Goal: Information Seeking & Learning: Learn about a topic

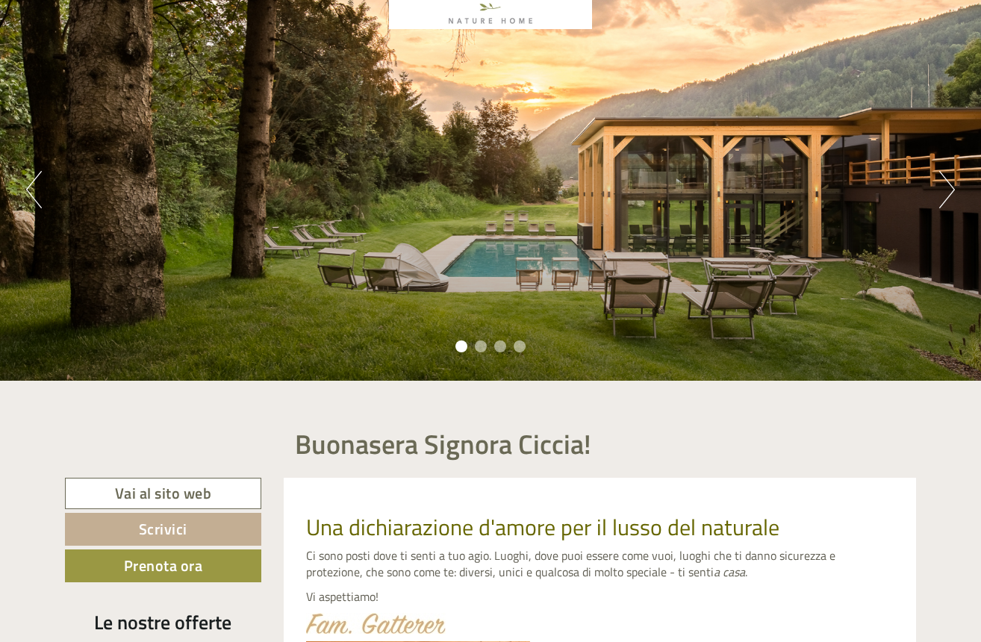
scroll to position [82, 0]
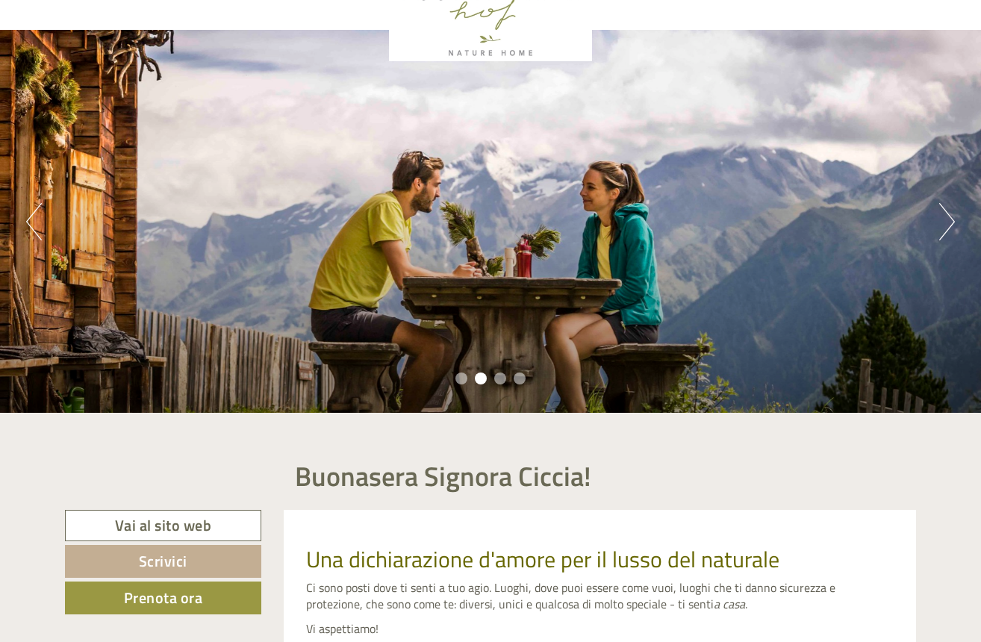
click at [950, 219] on button "Next" at bounding box center [947, 221] width 16 height 37
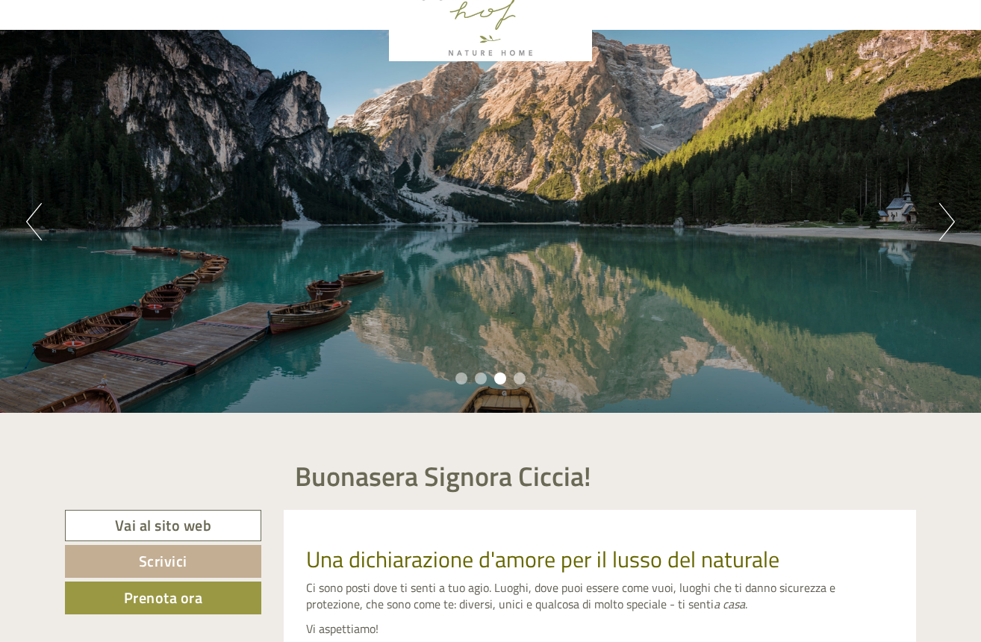
click at [950, 219] on button "Next" at bounding box center [947, 221] width 16 height 37
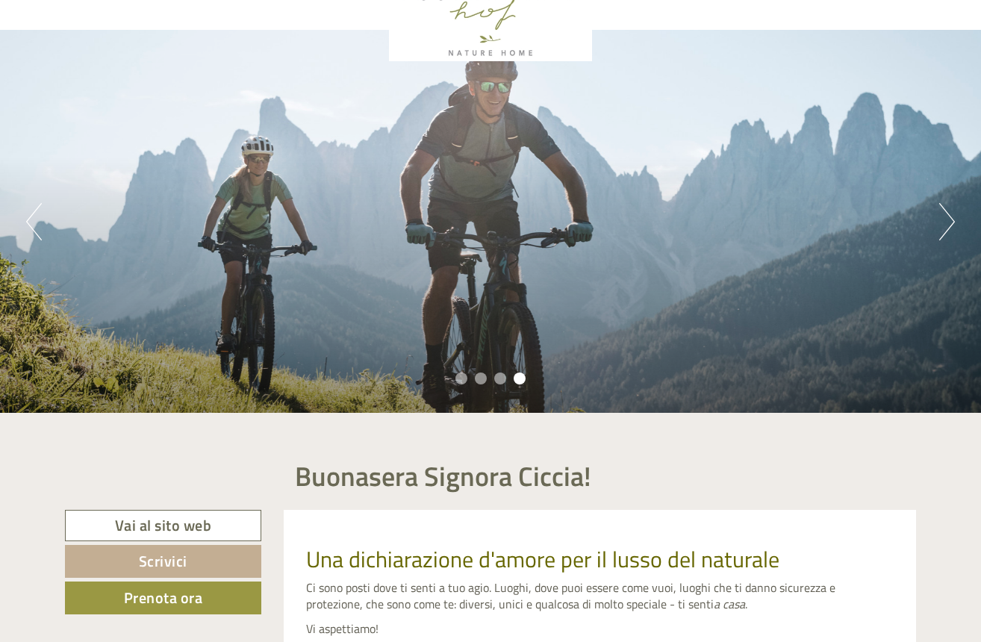
click at [950, 219] on button "Next" at bounding box center [947, 221] width 16 height 37
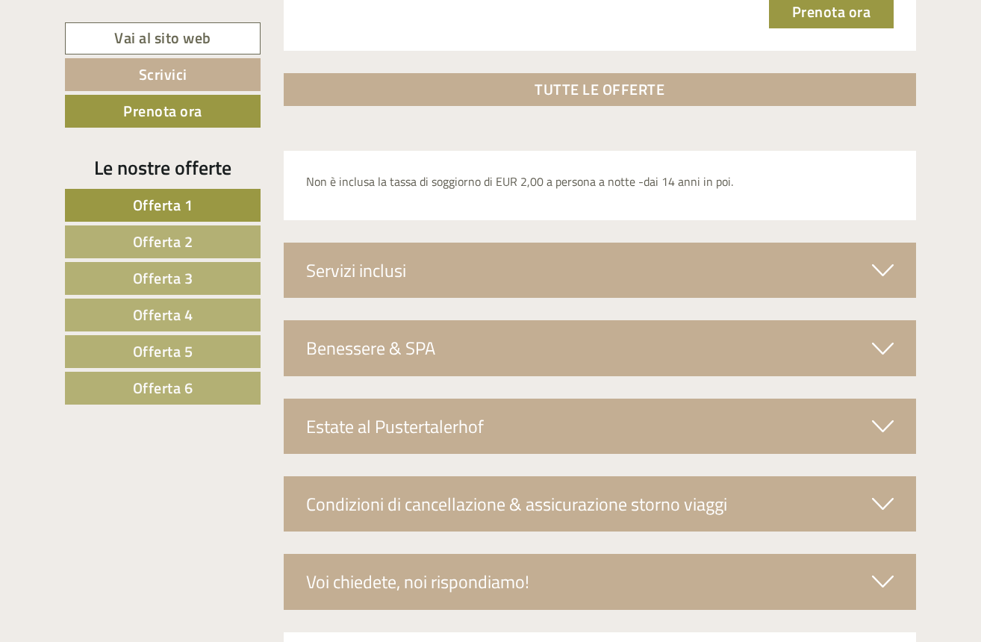
scroll to position [5200, 0]
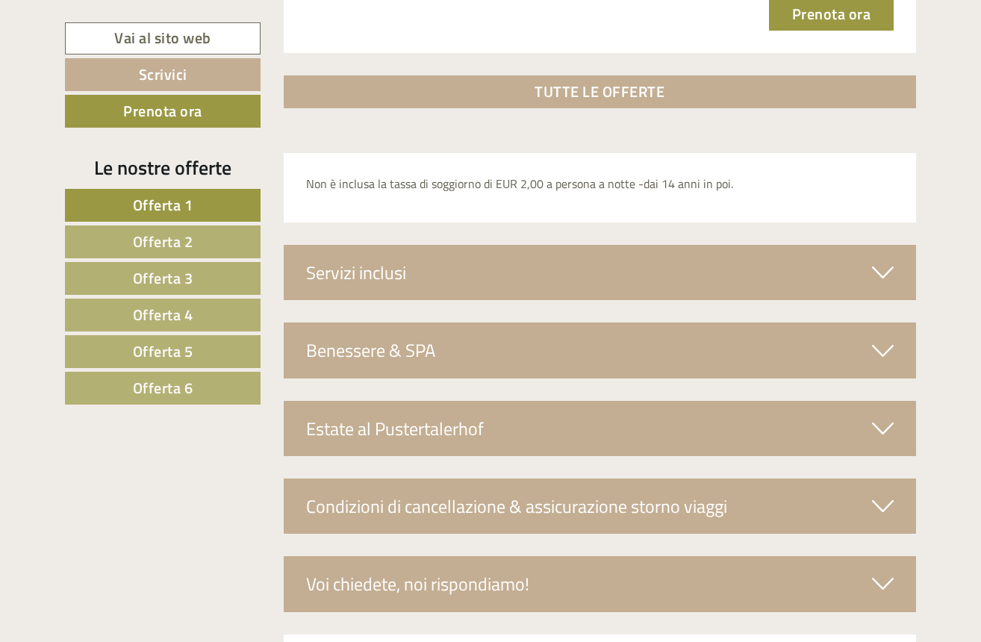
click at [169, 320] on span "Offerta 4" at bounding box center [163, 314] width 60 height 23
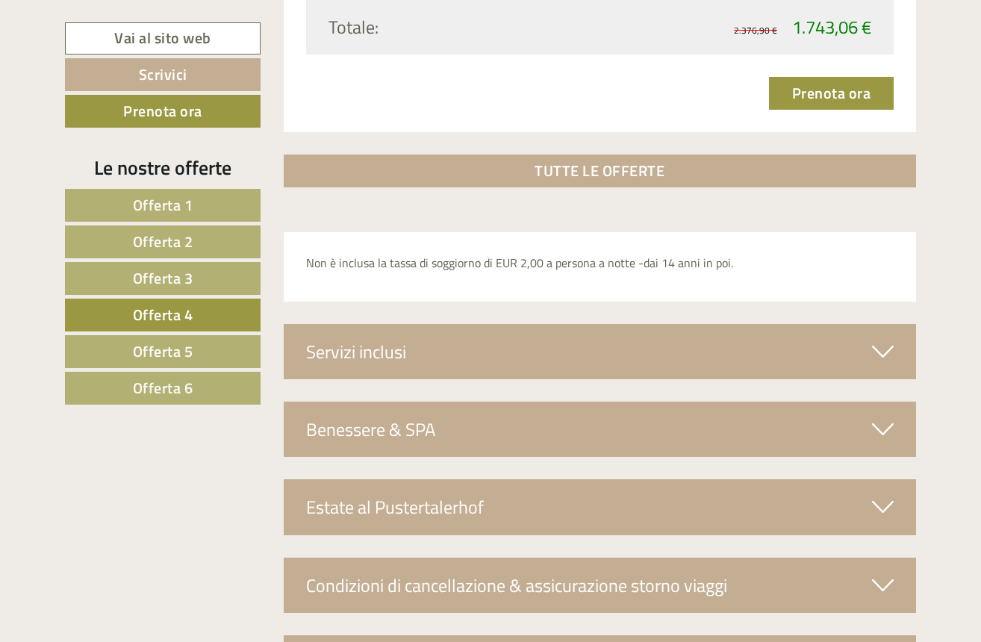
scroll to position [2246, 0]
click at [224, 346] on link "Offerta 5" at bounding box center [163, 351] width 196 height 33
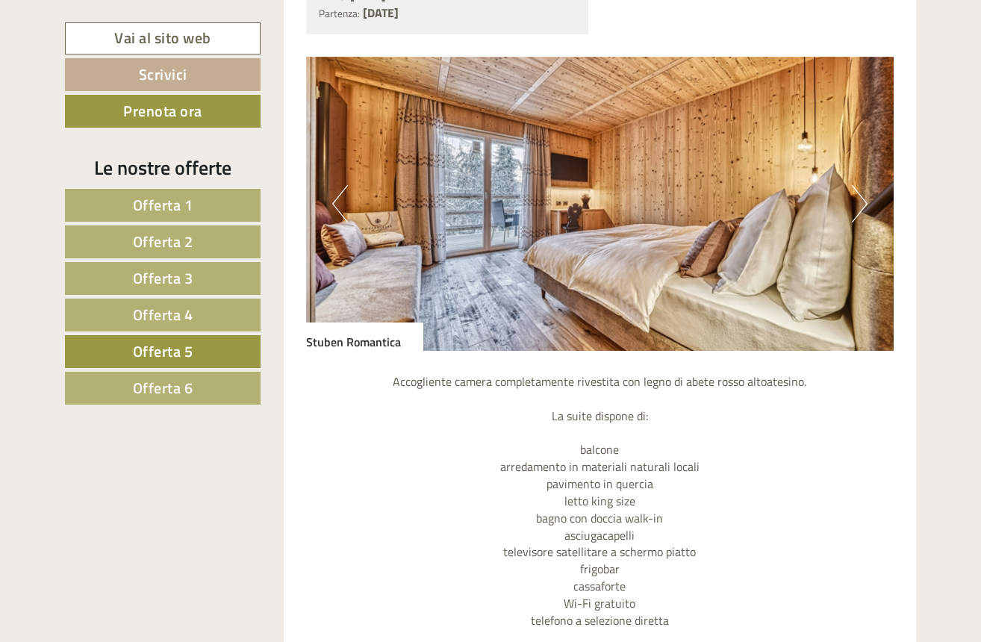
scroll to position [1256, 0]
click at [857, 195] on button "Next" at bounding box center [860, 202] width 16 height 37
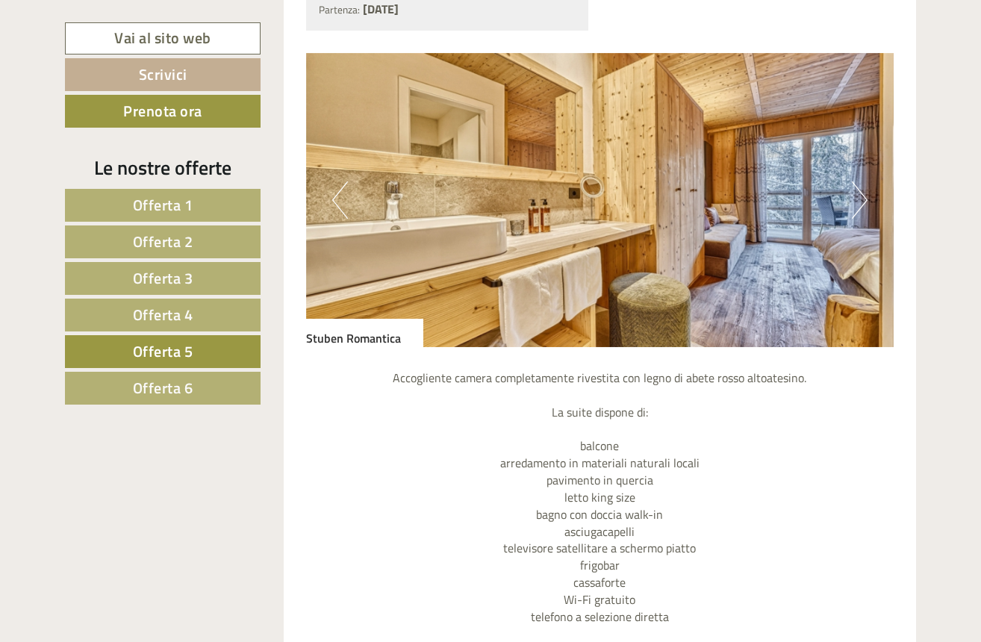
scroll to position [1249, 0]
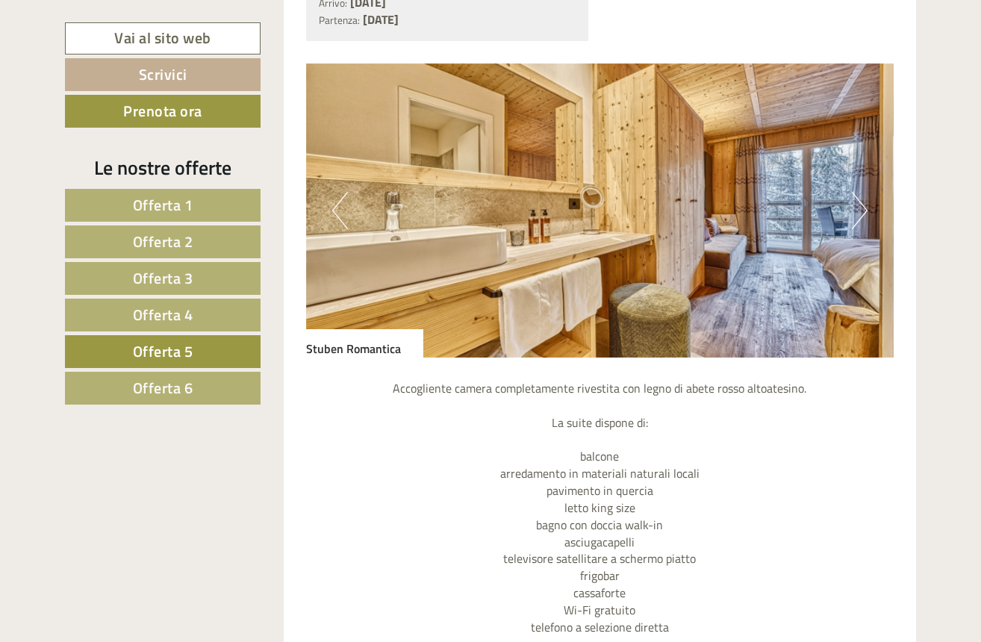
click at [856, 195] on button "Next" at bounding box center [860, 210] width 16 height 37
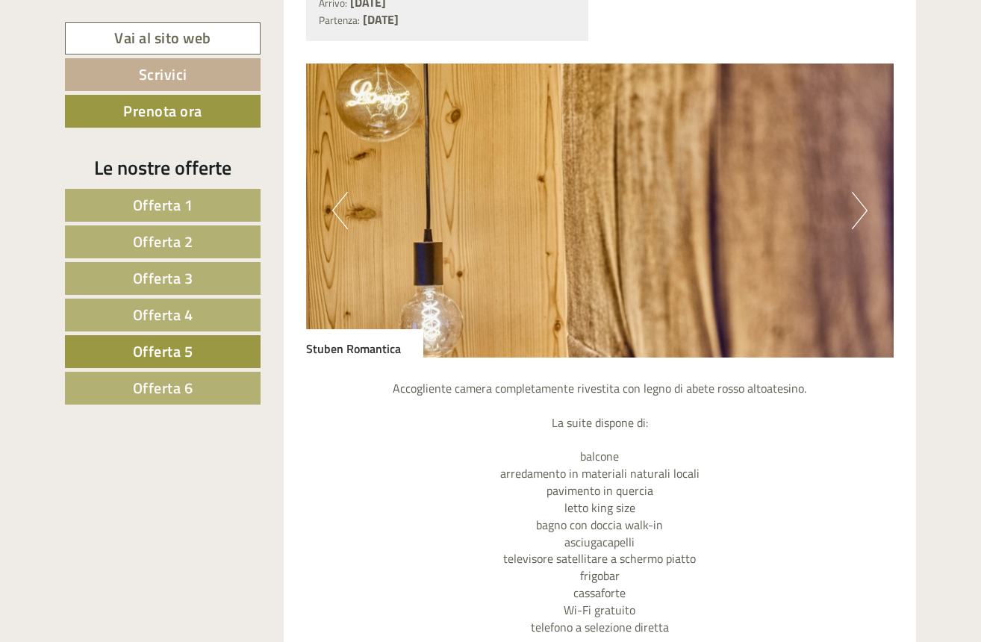
scroll to position [1257, 0]
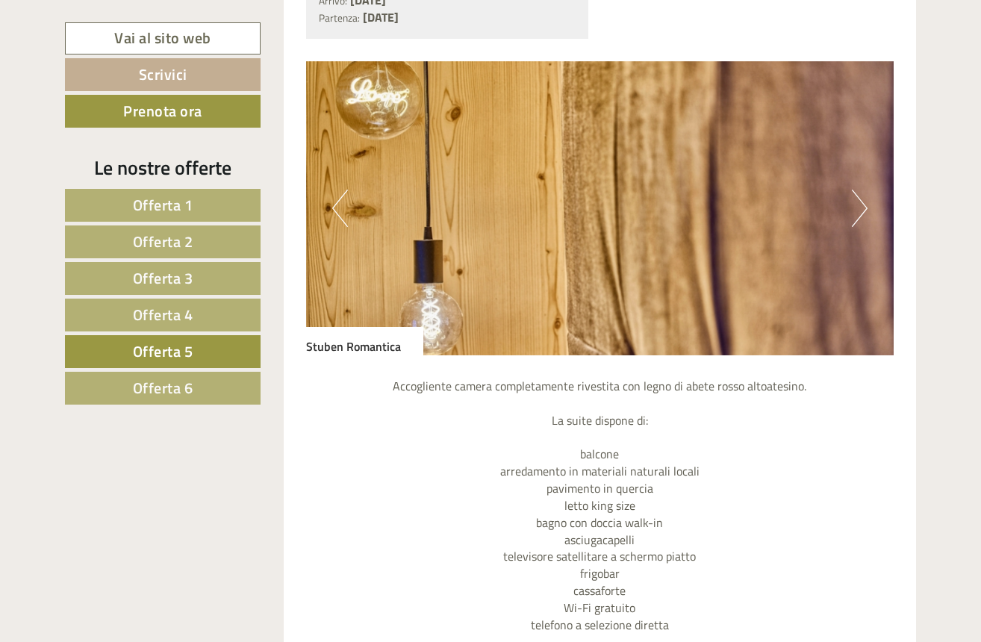
click at [856, 195] on button "Next" at bounding box center [860, 208] width 16 height 37
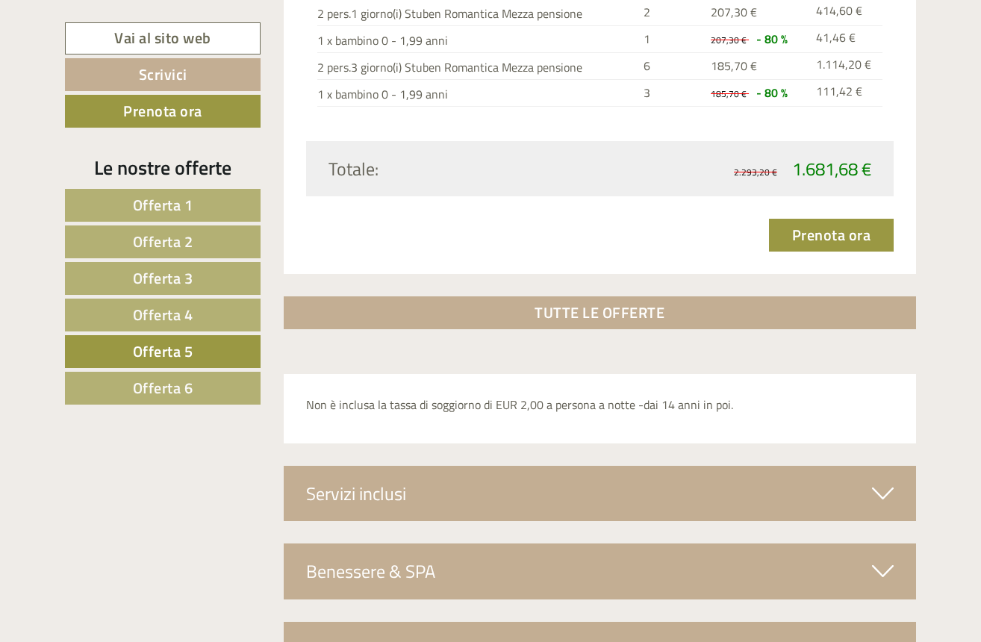
scroll to position [2093, 0]
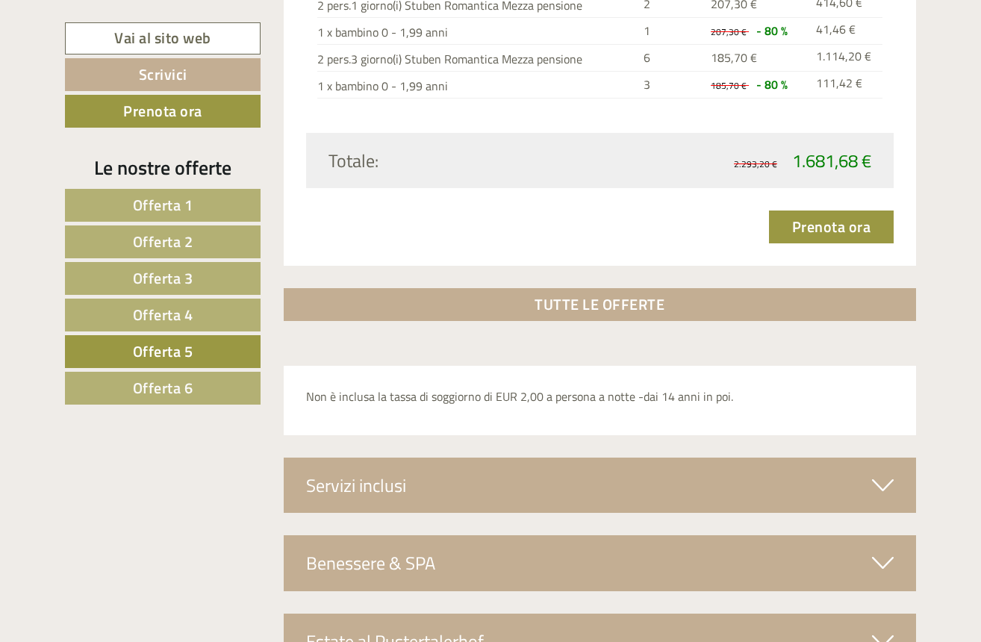
click at [190, 397] on span "Offerta 6" at bounding box center [163, 387] width 60 height 23
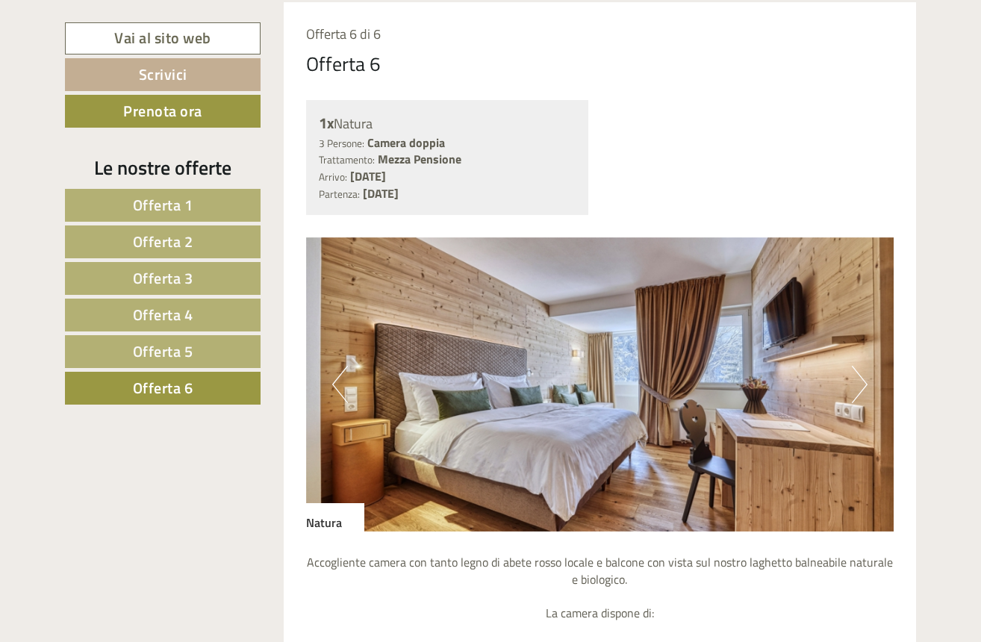
click at [859, 381] on button "Next" at bounding box center [860, 384] width 16 height 37
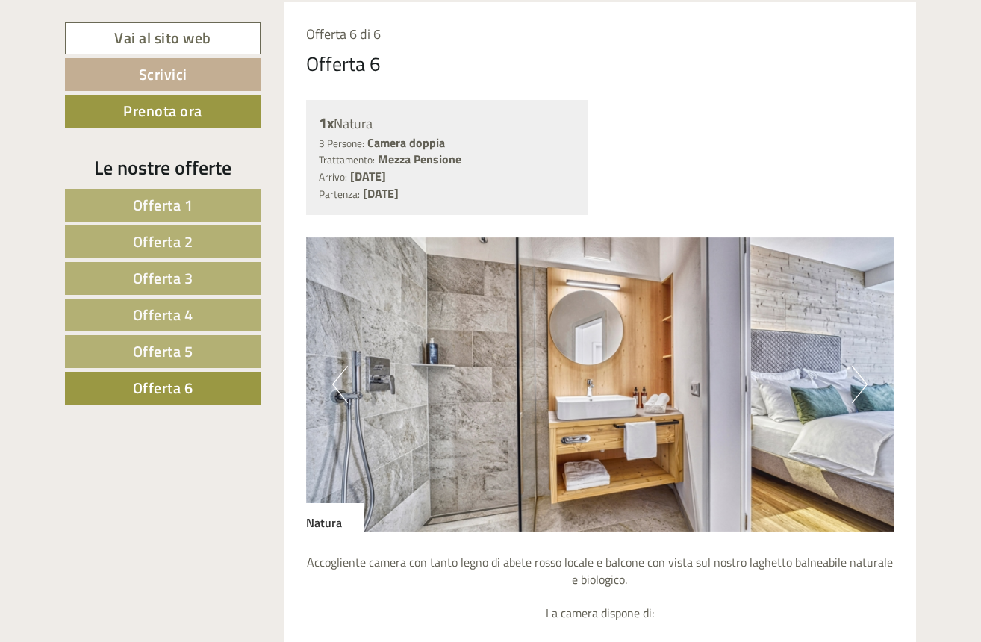
click at [859, 381] on button "Next" at bounding box center [860, 384] width 16 height 37
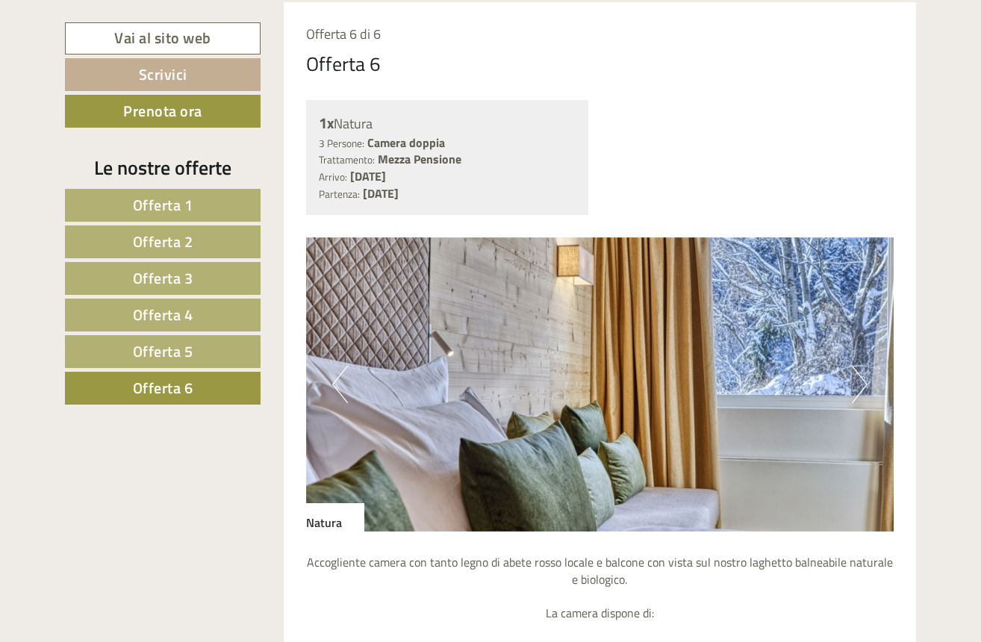
click at [859, 381] on button "Next" at bounding box center [860, 384] width 16 height 37
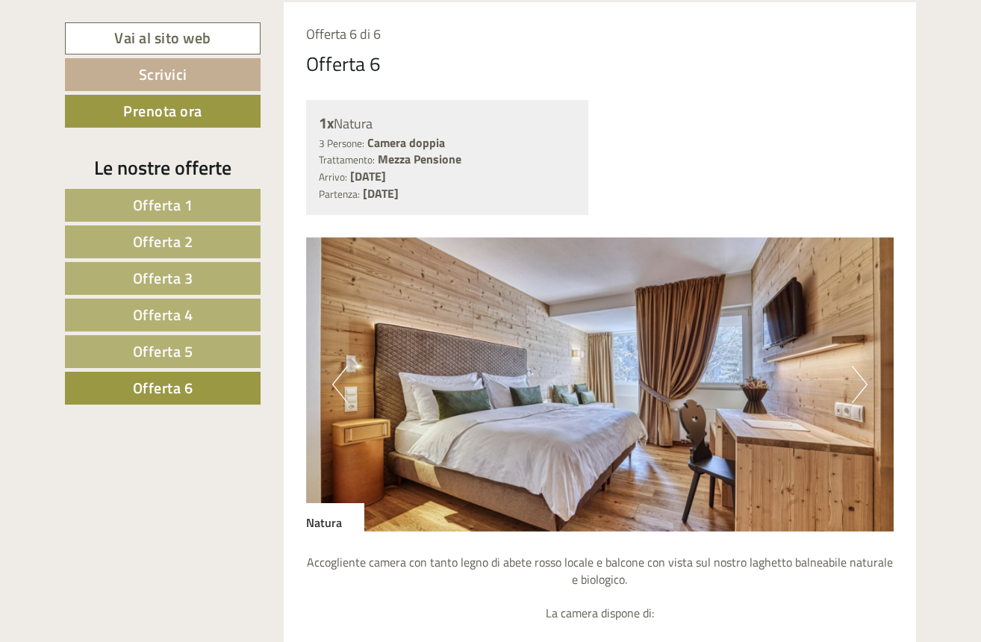
click at [859, 381] on button "Next" at bounding box center [860, 384] width 16 height 37
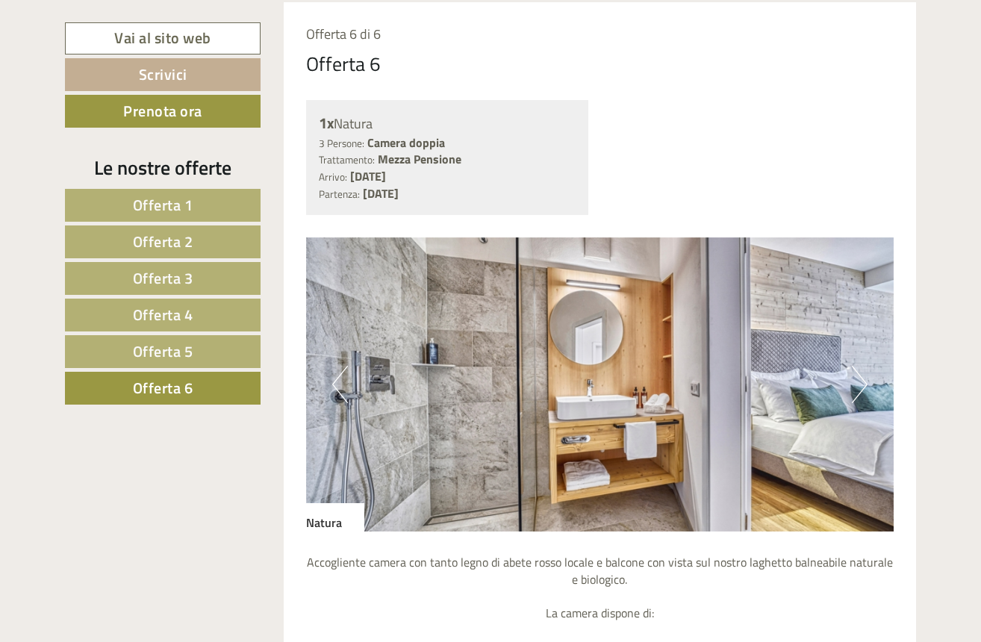
click at [859, 381] on button "Next" at bounding box center [860, 384] width 16 height 37
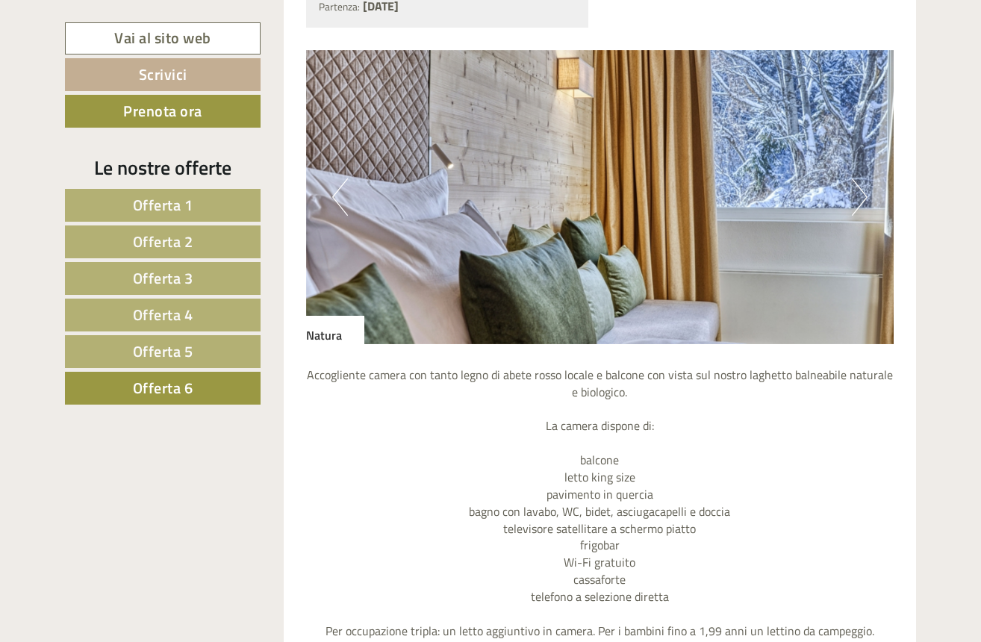
scroll to position [1156, 0]
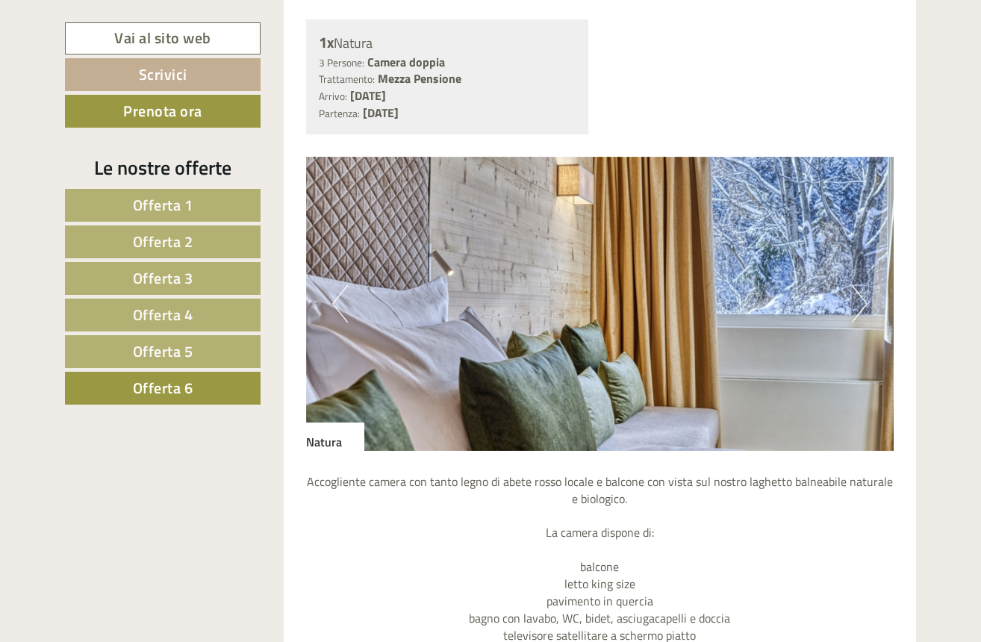
click at [860, 302] on button "Next" at bounding box center [860, 303] width 16 height 37
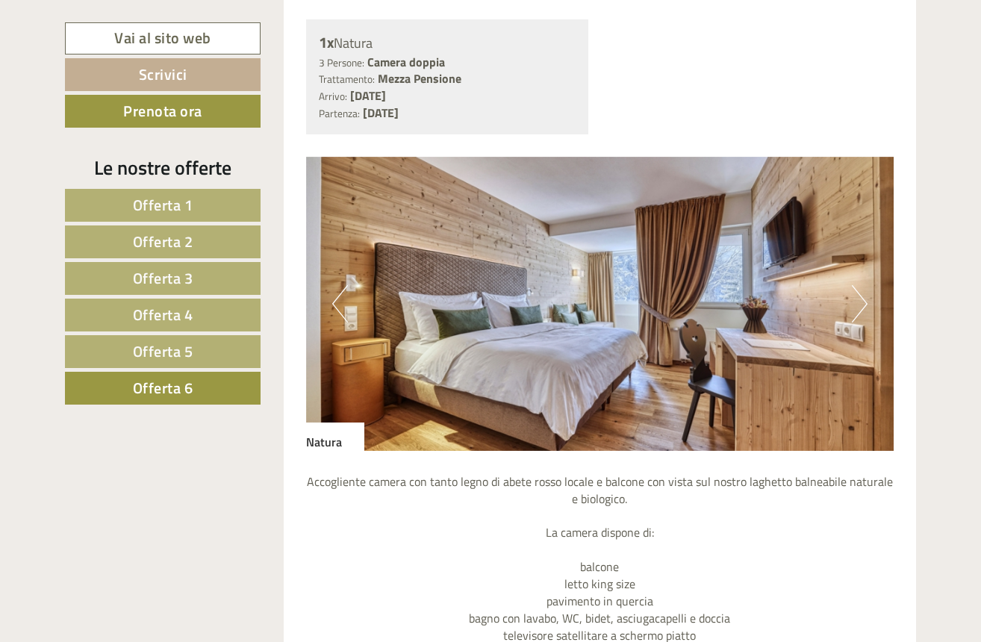
click at [861, 302] on button "Next" at bounding box center [860, 303] width 16 height 37
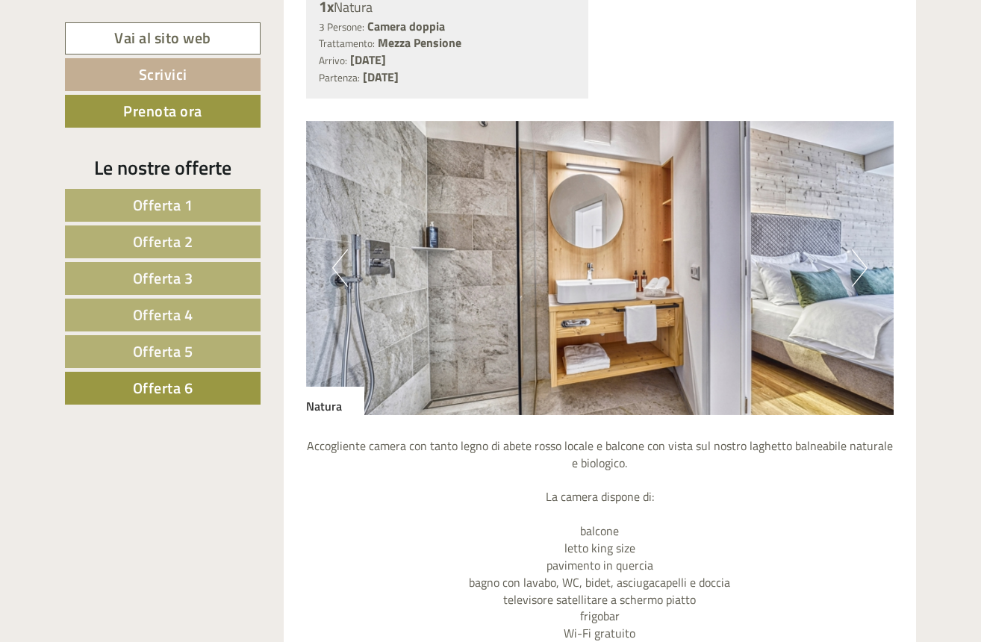
scroll to position [1251, 0]
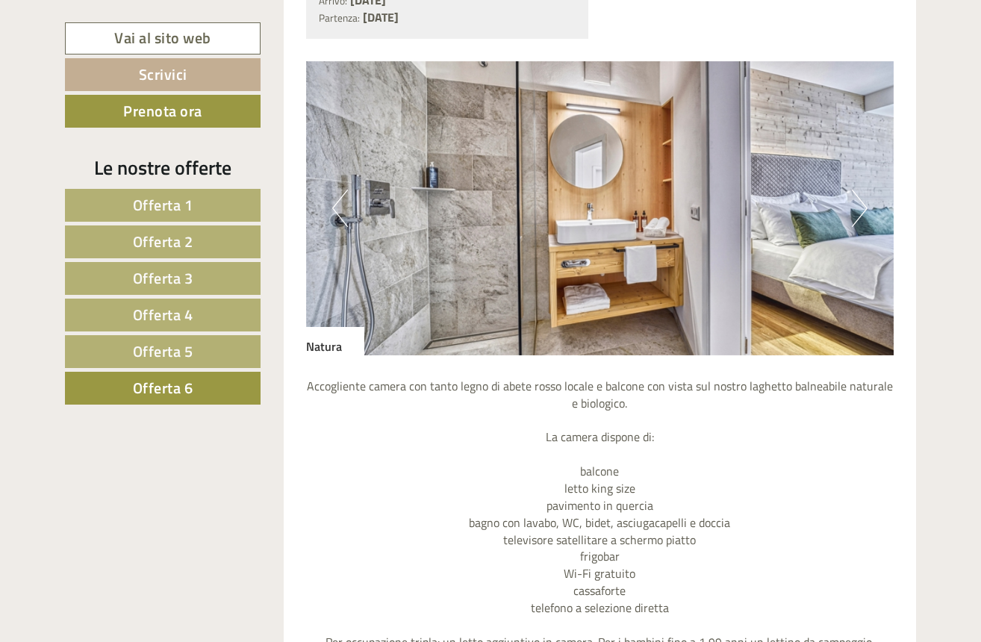
click at [164, 322] on span "Offerta 4" at bounding box center [163, 314] width 60 height 23
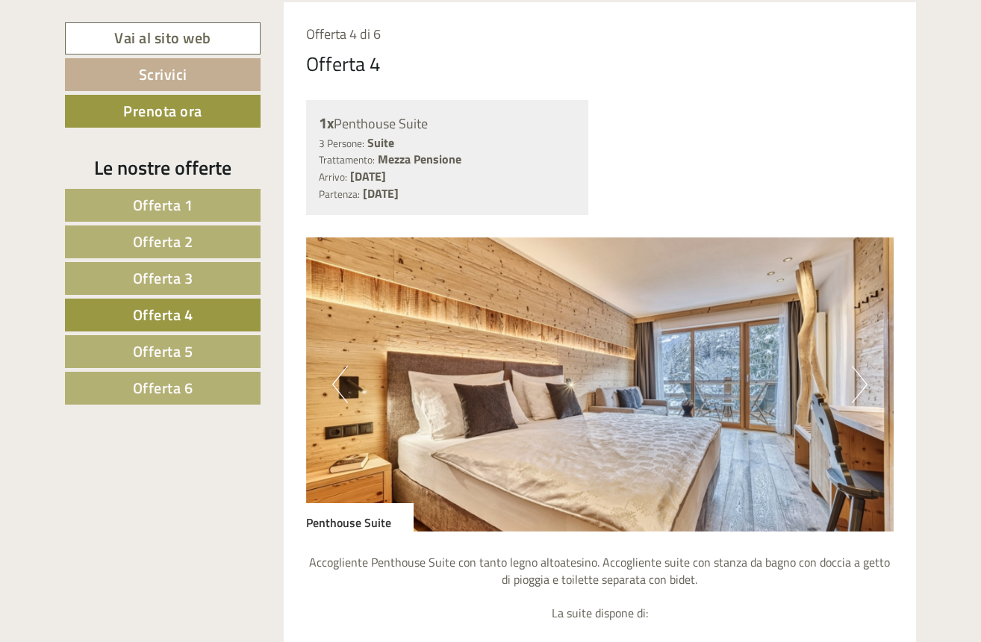
click at [860, 372] on button "Next" at bounding box center [860, 384] width 16 height 37
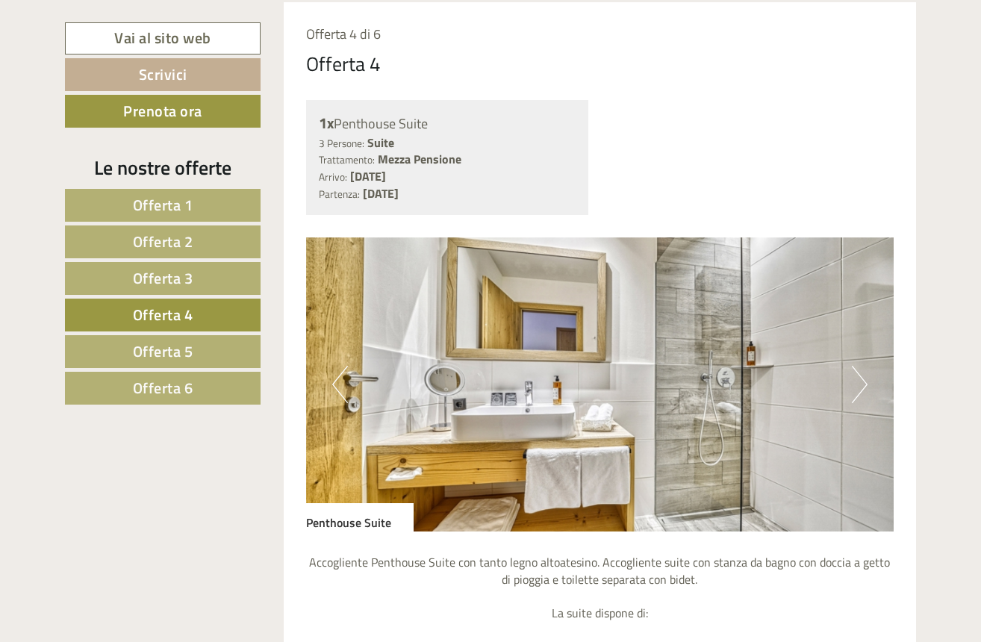
click at [863, 372] on button "Next" at bounding box center [860, 384] width 16 height 37
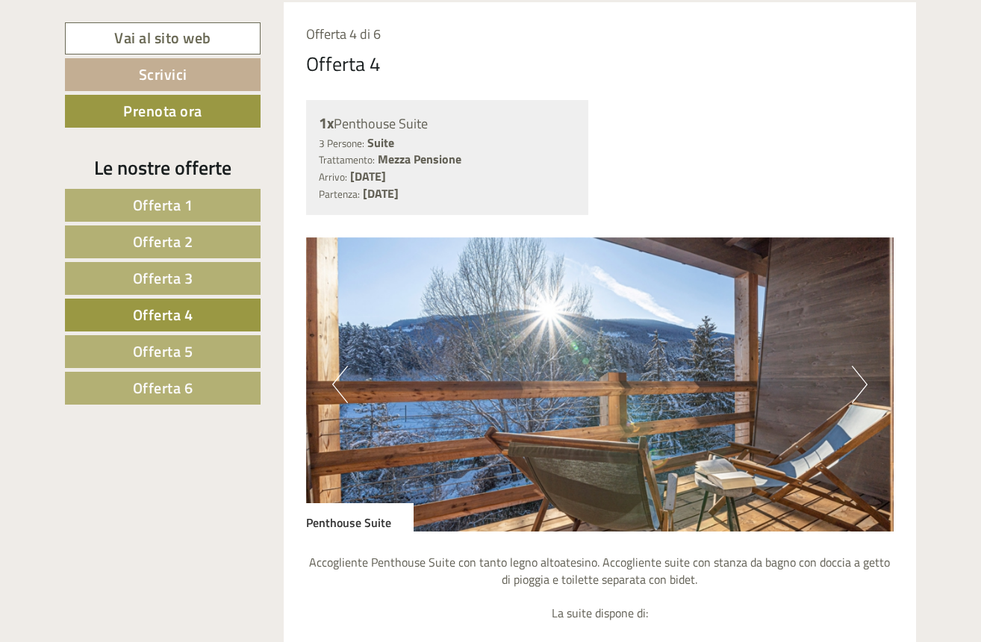
click at [863, 372] on button "Next" at bounding box center [860, 384] width 16 height 37
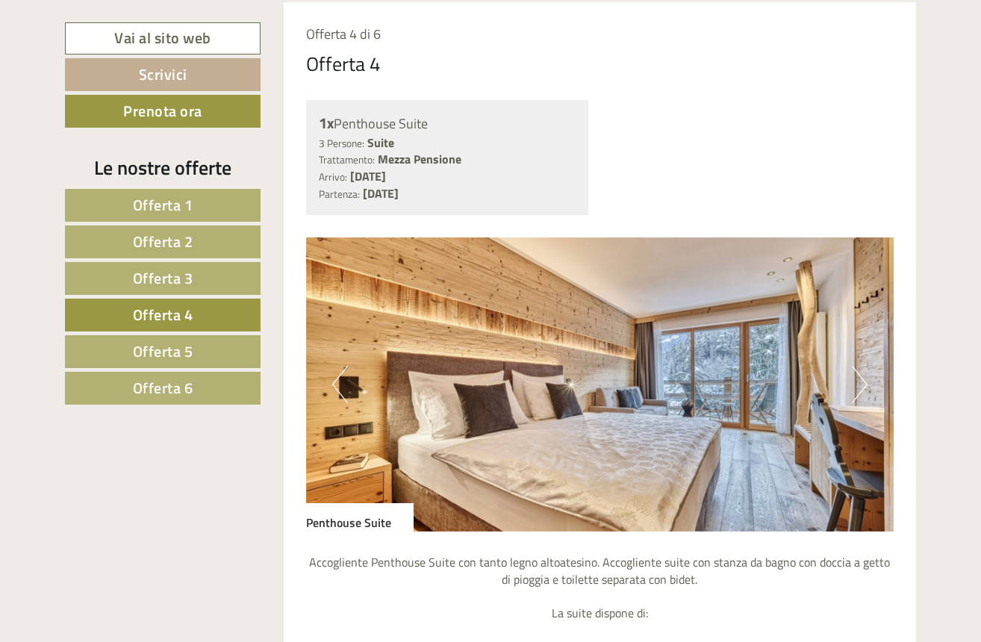
click at [172, 344] on span "Offerta 5" at bounding box center [163, 351] width 60 height 23
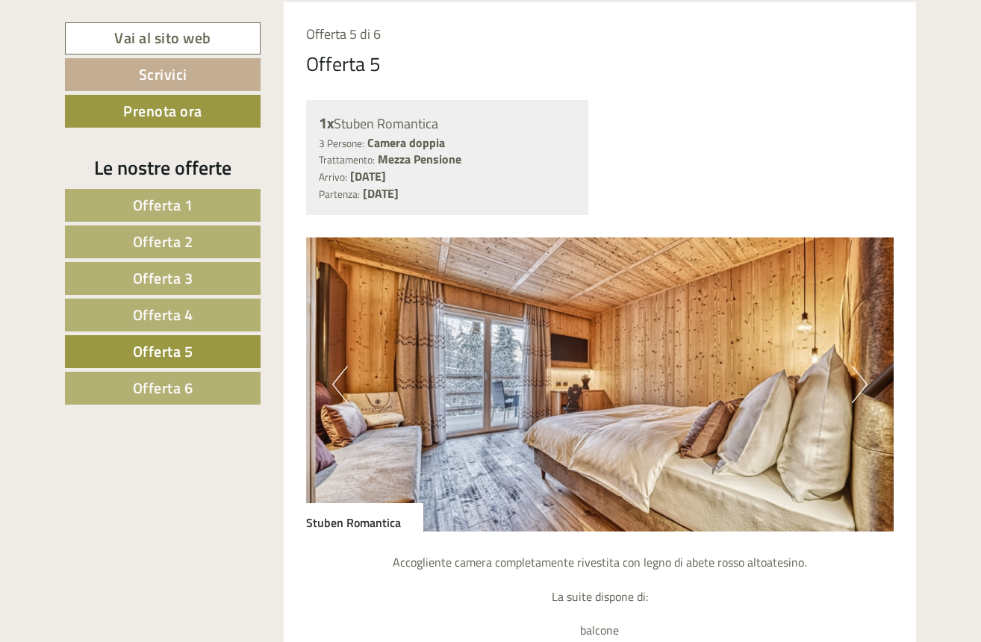
click at [859, 380] on button "Next" at bounding box center [860, 384] width 16 height 37
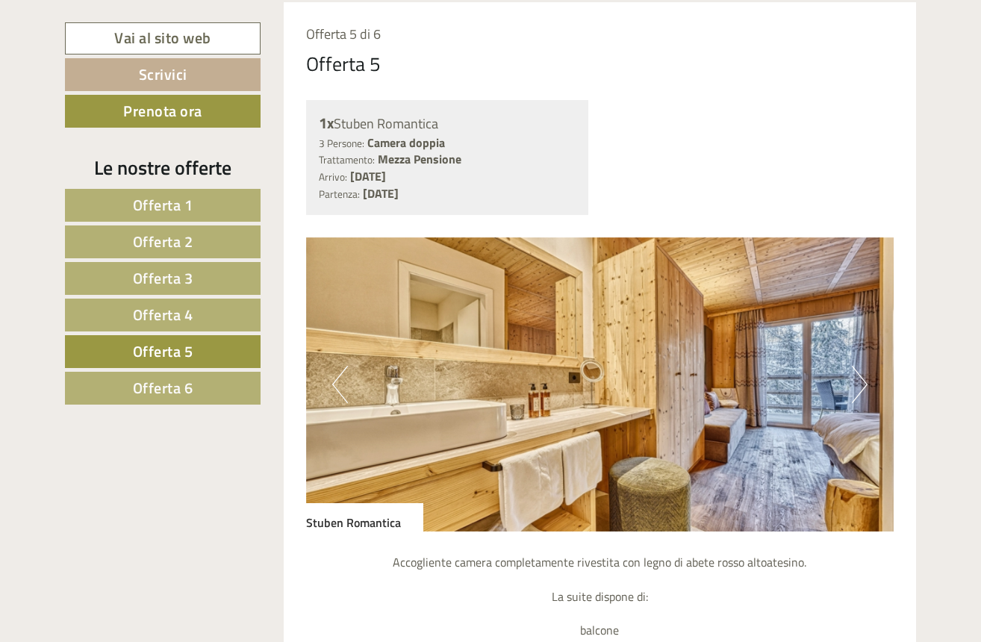
click at [859, 380] on button "Next" at bounding box center [860, 384] width 16 height 37
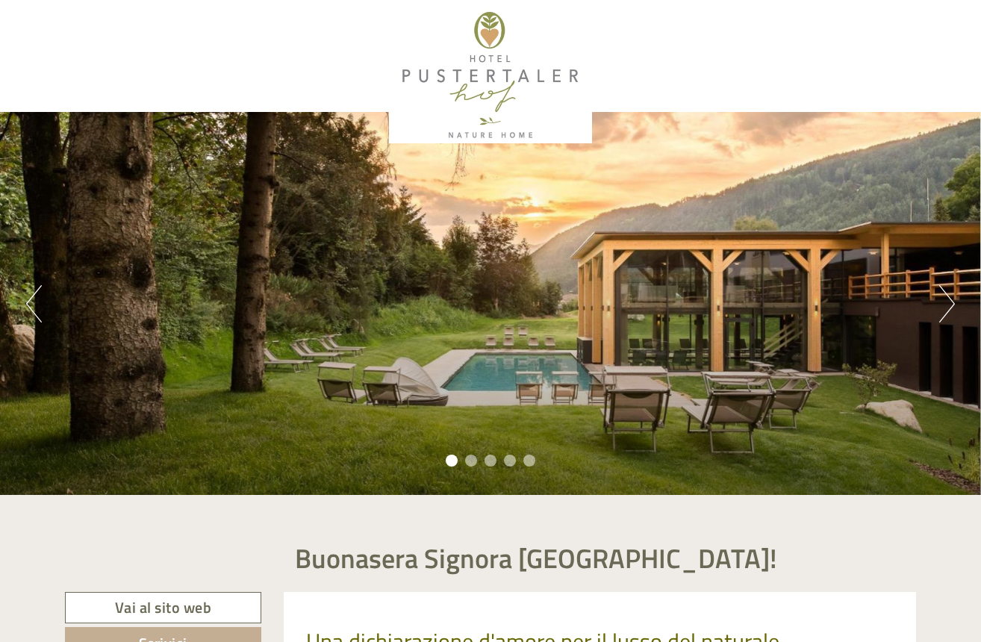
click at [939, 312] on button "Next" at bounding box center [947, 303] width 16 height 37
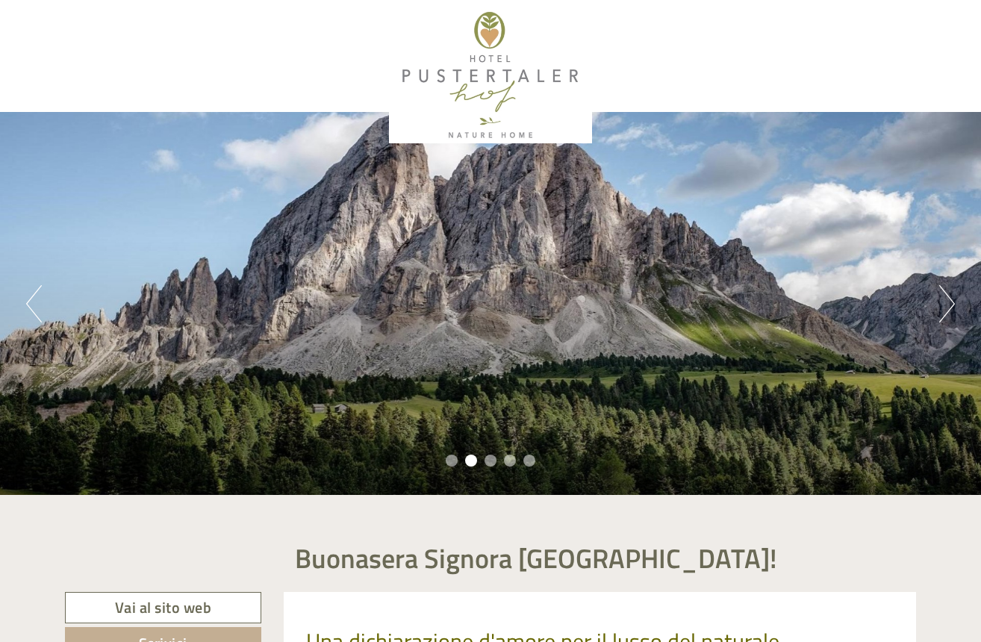
click at [939, 312] on button "Next" at bounding box center [947, 303] width 16 height 37
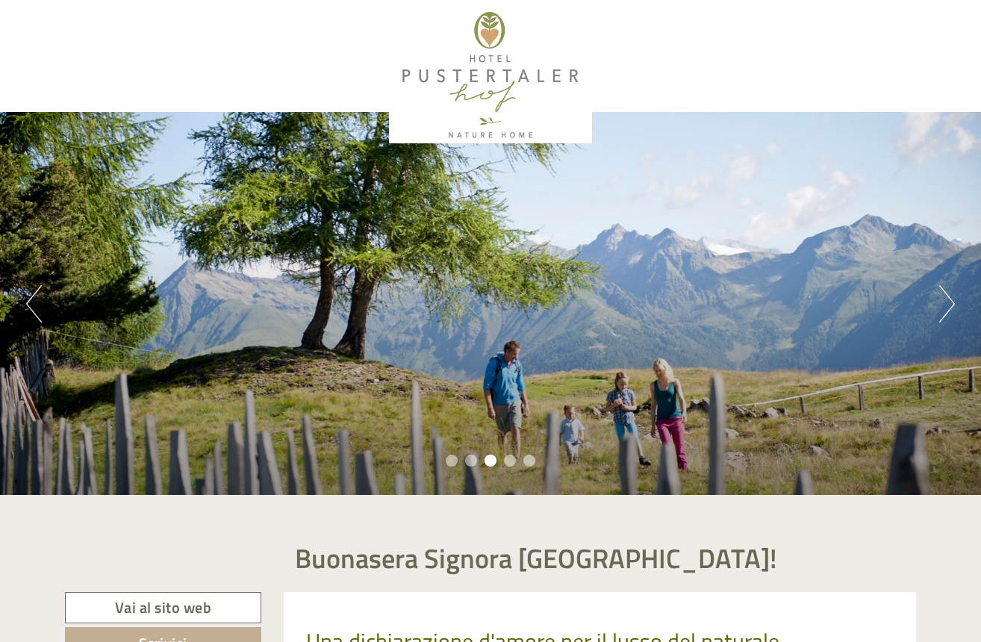
click at [939, 312] on button "Next" at bounding box center [947, 303] width 16 height 37
